Goal: Find specific page/section: Find specific page/section

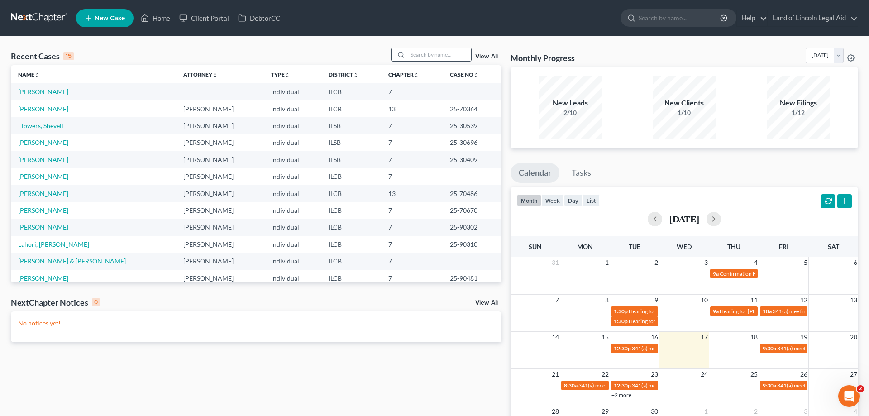
click at [468, 50] on input "search" at bounding box center [439, 54] width 63 height 13
type input "[PERSON_NAME]"
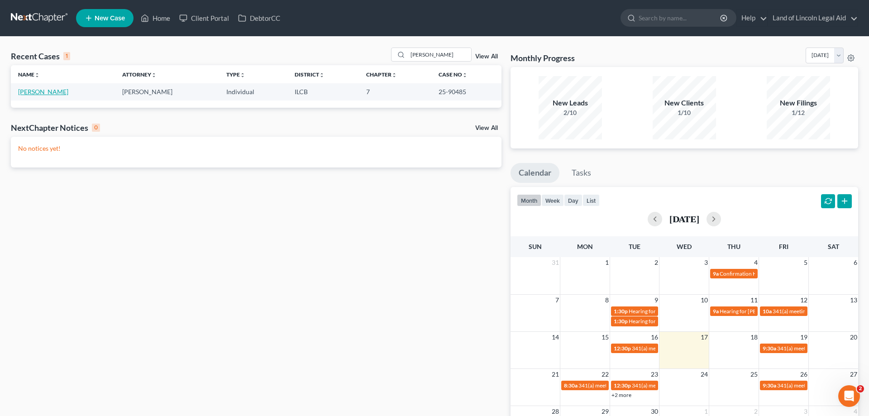
click at [36, 93] on link "[PERSON_NAME]" at bounding box center [43, 92] width 50 height 8
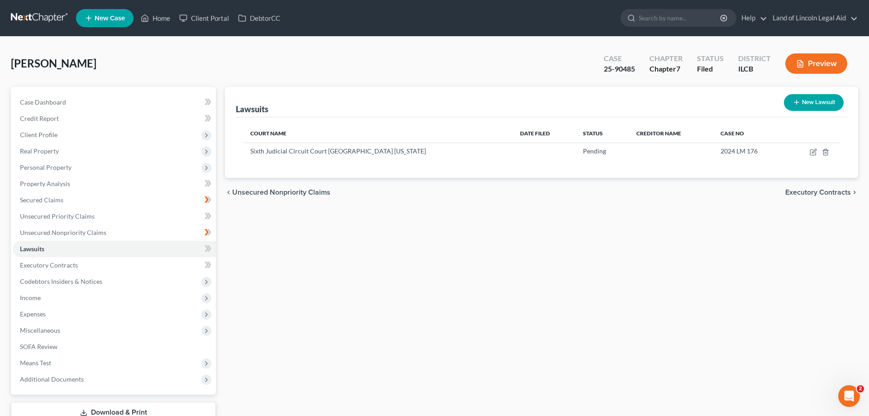
drag, startPoint x: 482, startPoint y: 333, endPoint x: 449, endPoint y: 252, distance: 87.5
click at [449, 252] on div "Lawsuits New Lawsuit Court Name Date Filed Status Creditor Name Case No Sixth J…" at bounding box center [541, 267] width 642 height 360
drag, startPoint x: 346, startPoint y: 60, endPoint x: 469, endPoint y: 309, distance: 278.6
click at [472, 311] on div "[PERSON_NAME] Upgraded Case 25-90485 Chapter Chapter 7 Status Filed District IL…" at bounding box center [434, 251] width 847 height 406
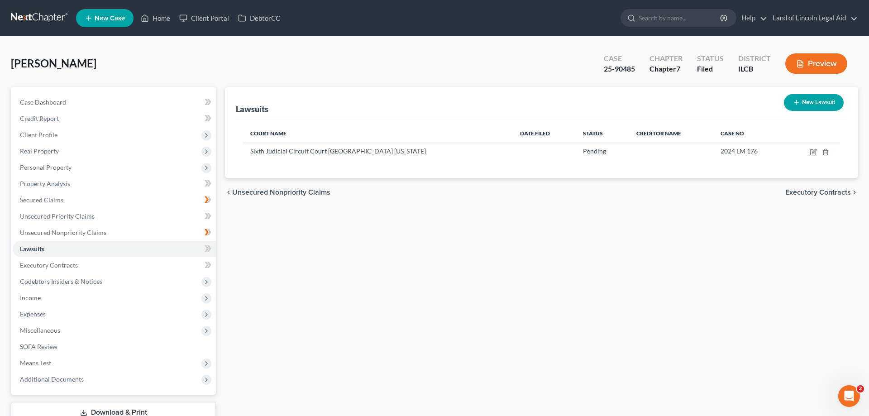
click at [467, 311] on div "Lawsuits New Lawsuit Court Name Date Filed Status Creditor Name Case No Sixth J…" at bounding box center [541, 267] width 642 height 360
drag, startPoint x: 362, startPoint y: 69, endPoint x: 404, endPoint y: 274, distance: 209.2
click at [404, 274] on div "[PERSON_NAME] Upgraded Case 25-90485 Chapter Chapter 7 Status Filed District IL…" at bounding box center [434, 251] width 847 height 406
click at [404, 274] on div "Lawsuits New Lawsuit Court Name Date Filed Status Creditor Name Case No Sixth J…" at bounding box center [541, 267] width 642 height 360
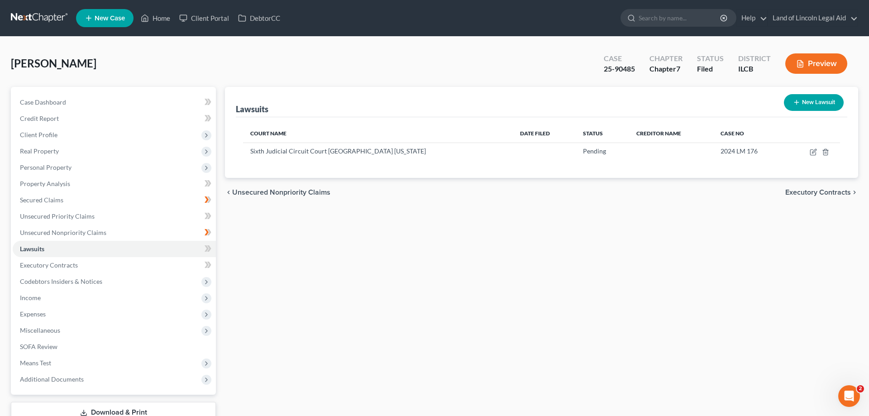
click at [404, 274] on div "Lawsuits New Lawsuit Court Name Date Filed Status Creditor Name Case No Sixth J…" at bounding box center [541, 267] width 642 height 360
drag, startPoint x: 471, startPoint y: 65, endPoint x: 583, endPoint y: 307, distance: 267.0
click at [583, 307] on div "[PERSON_NAME] Upgraded Case 25-90485 Chapter Chapter 7 Status Filed District IL…" at bounding box center [434, 251] width 847 height 406
click at [583, 307] on div "Lawsuits New Lawsuit Court Name Date Filed Status Creditor Name Case No Sixth J…" at bounding box center [541, 267] width 642 height 360
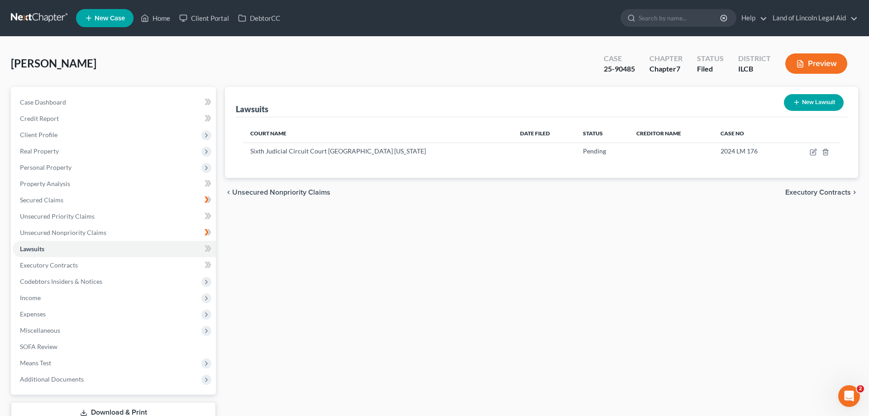
drag, startPoint x: 384, startPoint y: 62, endPoint x: 636, endPoint y: 248, distance: 313.8
click at [636, 248] on div "[PERSON_NAME] Upgraded Case 25-90485 Chapter Chapter 7 Status Filed District IL…" at bounding box center [434, 251] width 847 height 406
click at [636, 248] on div "Lawsuits New Lawsuit Court Name Date Filed Status Creditor Name Case No Sixth J…" at bounding box center [541, 267] width 642 height 360
drag, startPoint x: 426, startPoint y: 60, endPoint x: 501, endPoint y: 278, distance: 230.8
click at [501, 278] on div "[PERSON_NAME] Upgraded Case 25-90485 Chapter Chapter 7 Status Filed District IL…" at bounding box center [434, 251] width 847 height 406
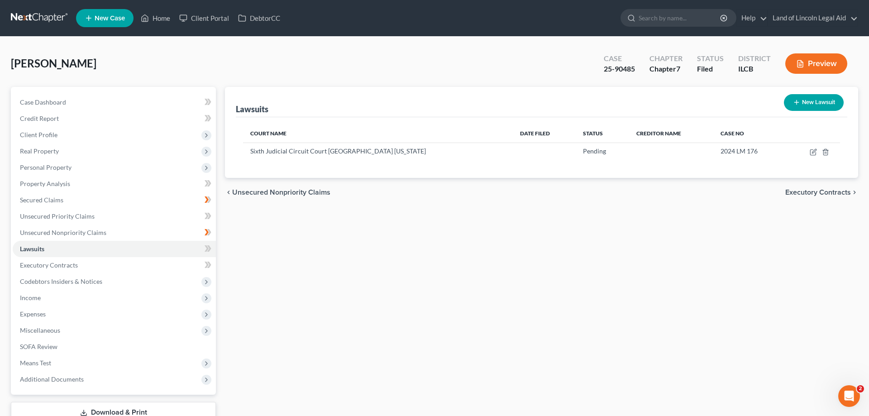
click at [501, 278] on div "Lawsuits New Lawsuit Court Name Date Filed Status Creditor Name Case No Sixth J…" at bounding box center [541, 267] width 642 height 360
click at [66, 265] on span "Executory Contracts" at bounding box center [49, 265] width 58 height 8
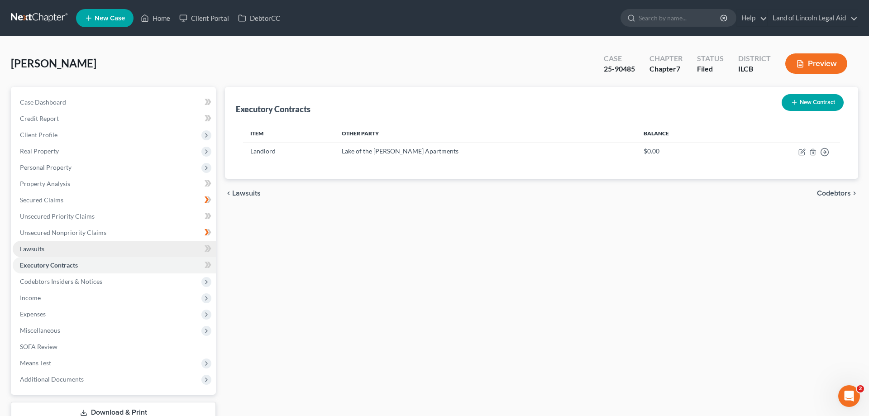
click at [66, 247] on link "Lawsuits" at bounding box center [114, 249] width 203 height 16
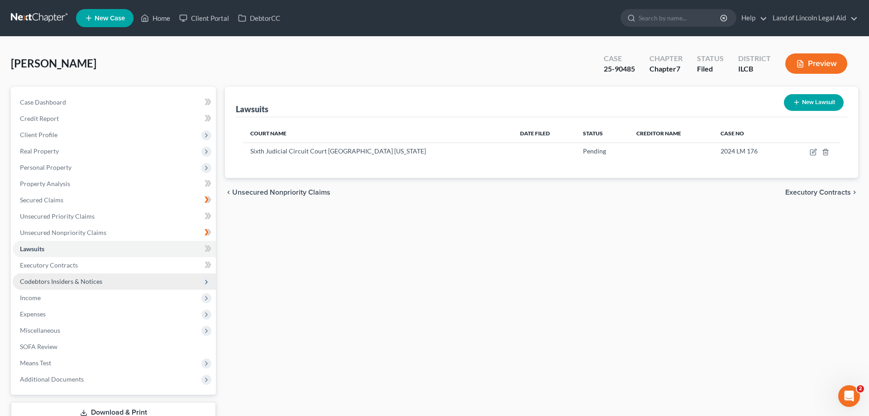
click at [75, 283] on span "Codebtors Insiders & Notices" at bounding box center [61, 281] width 82 height 8
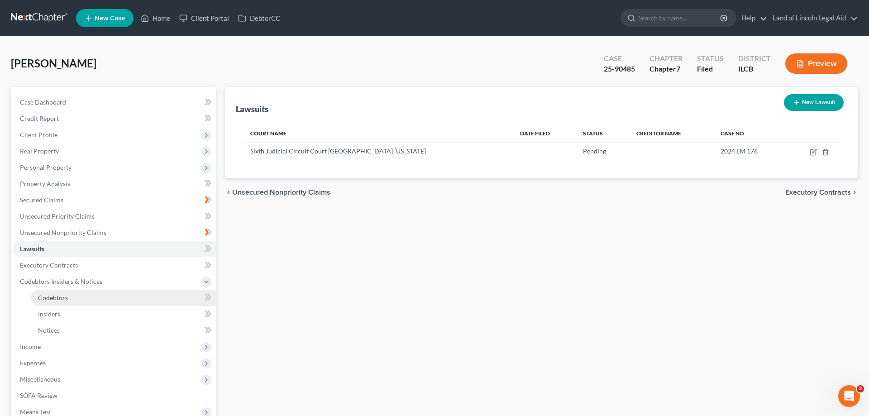
click at [76, 300] on link "Codebtors" at bounding box center [123, 298] width 185 height 16
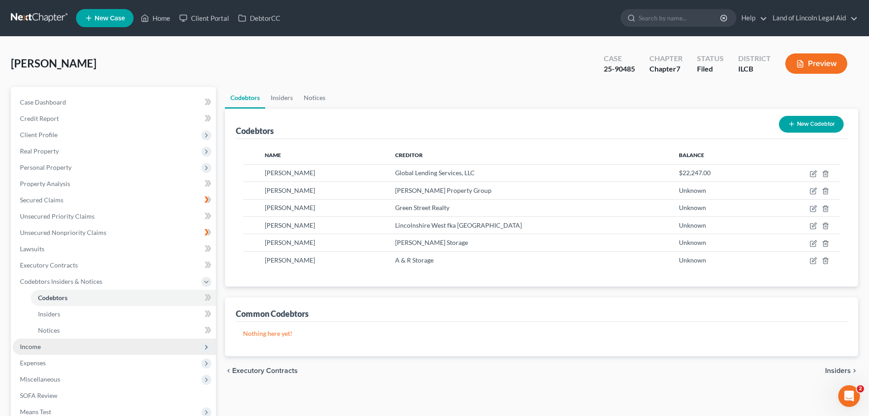
scroll to position [46, 0]
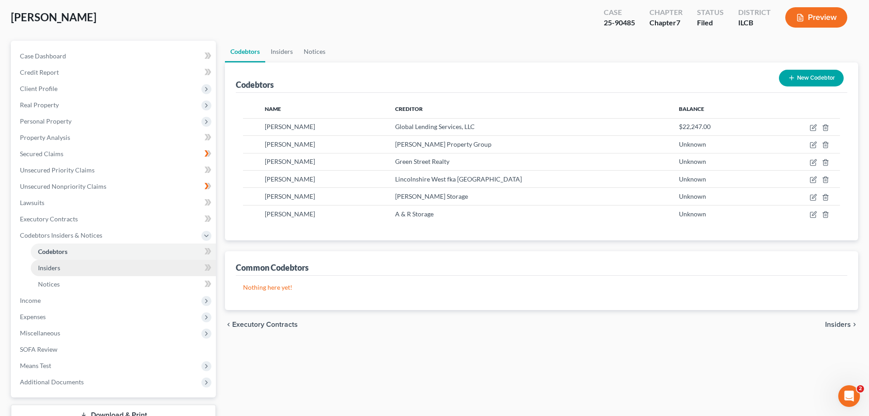
click at [60, 270] on link "Insiders" at bounding box center [123, 268] width 185 height 16
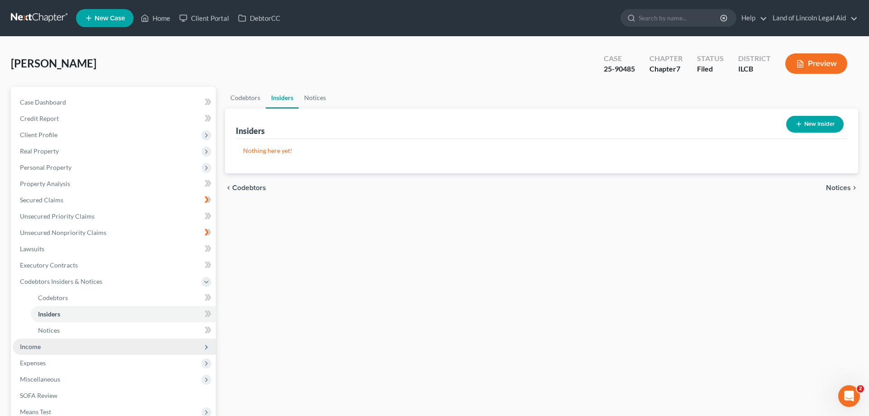
click at [33, 346] on span "Income" at bounding box center [30, 346] width 21 height 8
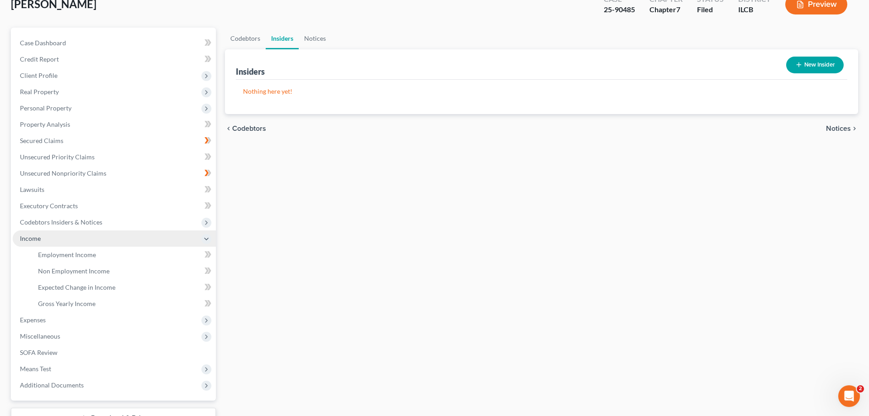
scroll to position [92, 0]
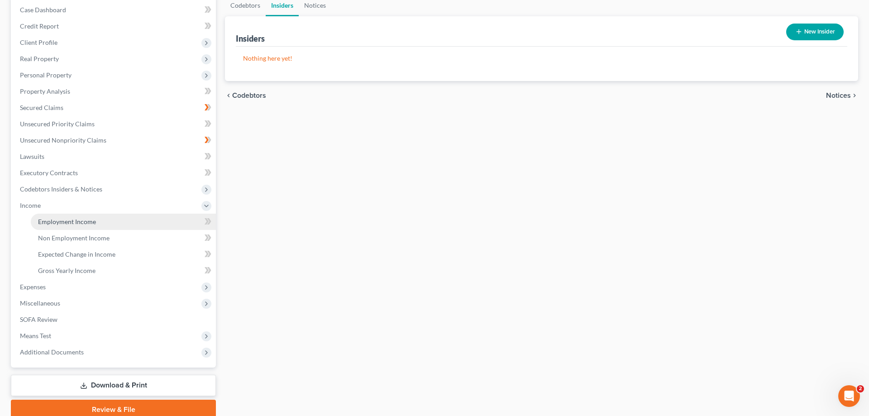
click at [79, 220] on span "Employment Income" at bounding box center [67, 222] width 58 height 8
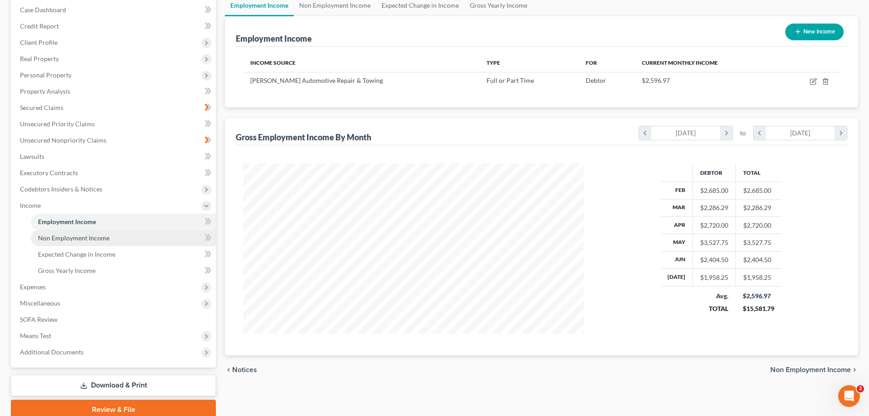
scroll to position [170, 359]
click at [89, 236] on span "Non Employment Income" at bounding box center [73, 238] width 71 height 8
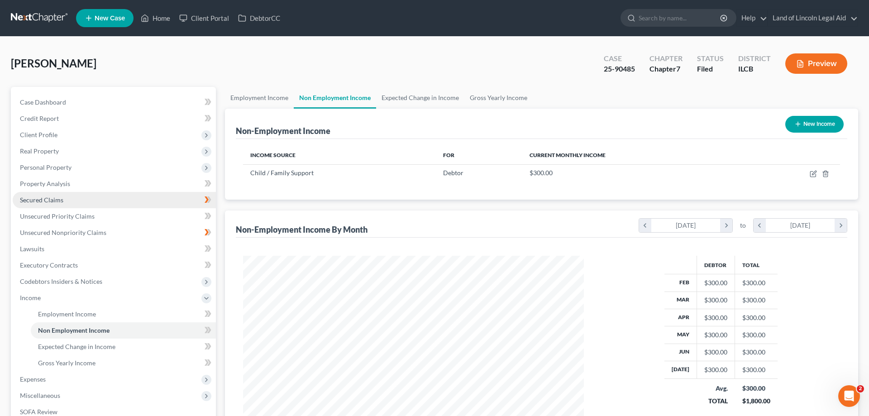
click at [71, 196] on link "Secured Claims" at bounding box center [114, 200] width 203 height 16
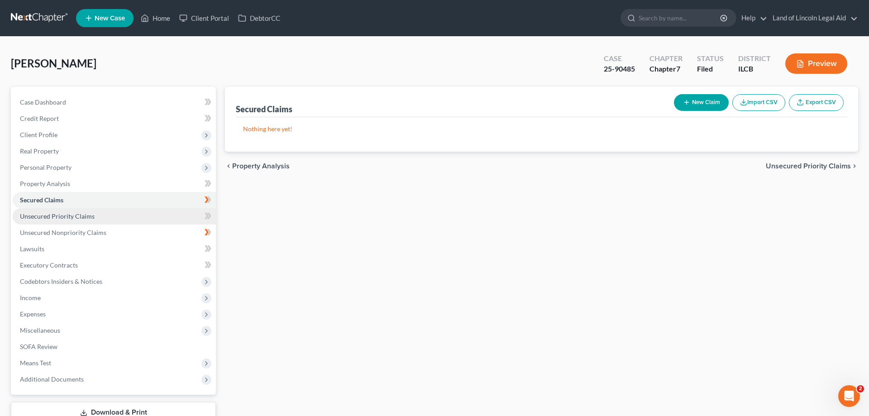
click at [82, 221] on link "Unsecured Priority Claims" at bounding box center [114, 216] width 203 height 16
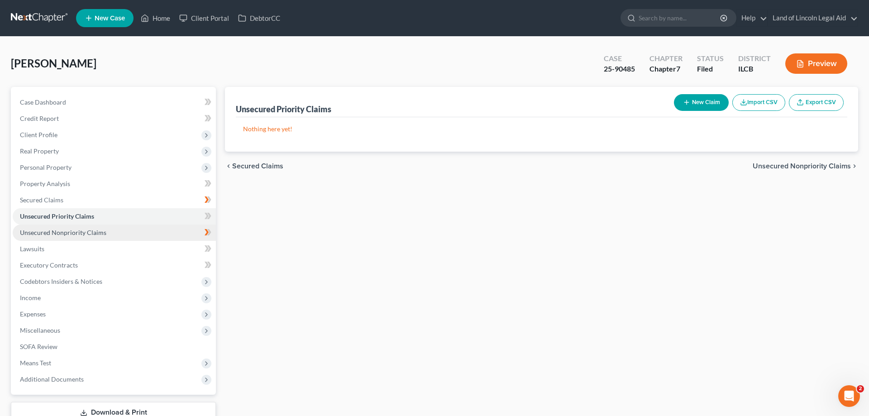
click at [86, 232] on span "Unsecured Nonpriority Claims" at bounding box center [63, 232] width 86 height 8
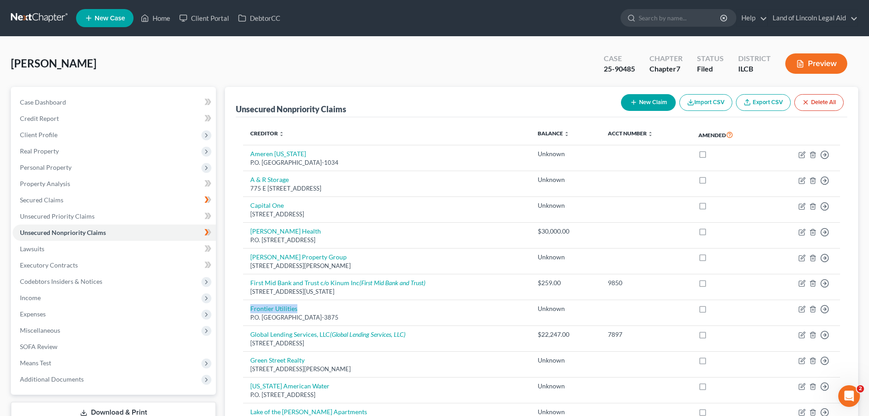
drag, startPoint x: 449, startPoint y: 70, endPoint x: 446, endPoint y: 79, distance: 9.3
click at [482, 299] on div "[PERSON_NAME] Upgraded Case 25-90485 Chapter Chapter 7 Status Filed District IL…" at bounding box center [434, 377] width 847 height 658
click at [454, 70] on div "[PERSON_NAME] Upgraded Case 25-90485 Chapter Chapter 7 Status Filed District IL…" at bounding box center [434, 67] width 847 height 39
drag, startPoint x: 391, startPoint y: 77, endPoint x: 397, endPoint y: 123, distance: 46.5
click at [416, 247] on div "[PERSON_NAME] Upgraded Case 25-90485 Chapter Chapter 7 Status Filed District IL…" at bounding box center [434, 377] width 847 height 658
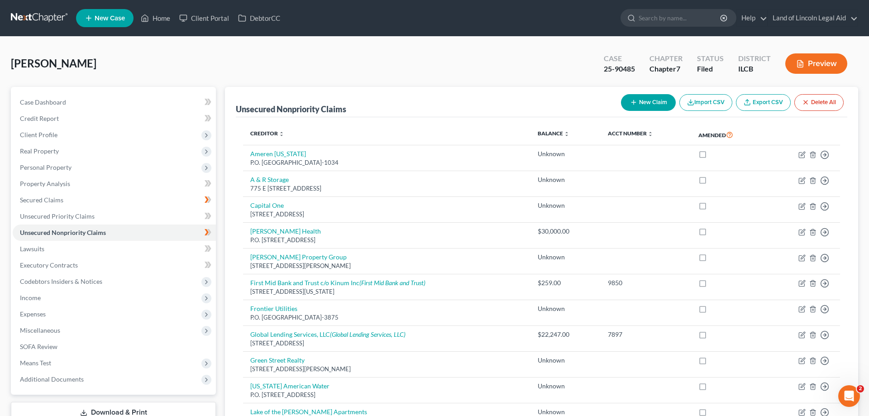
click at [404, 57] on div "[PERSON_NAME] Upgraded Case 25-90485 Chapter Chapter 7 Status Filed District IL…" at bounding box center [434, 67] width 847 height 39
